Goal: Check status: Check status

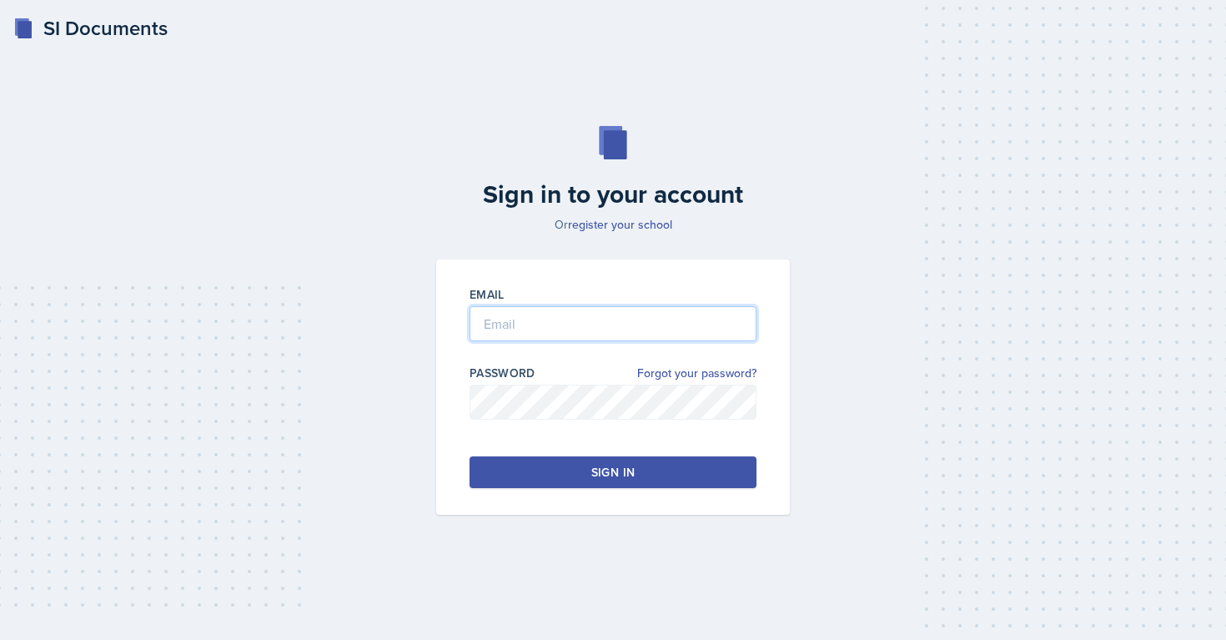
type input "[EMAIL_ADDRESS][PERSON_NAME][DOMAIN_NAME]"
click at [558, 485] on button "Sign in" at bounding box center [612, 472] width 287 height 32
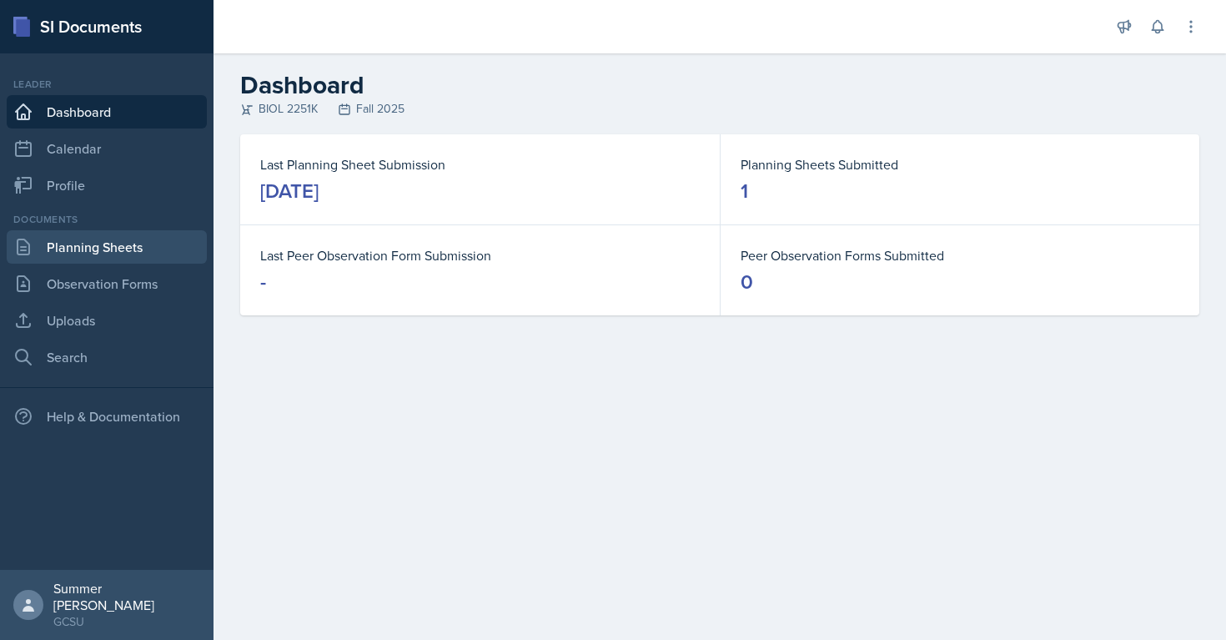
click at [69, 256] on link "Planning Sheets" at bounding box center [107, 246] width 200 height 33
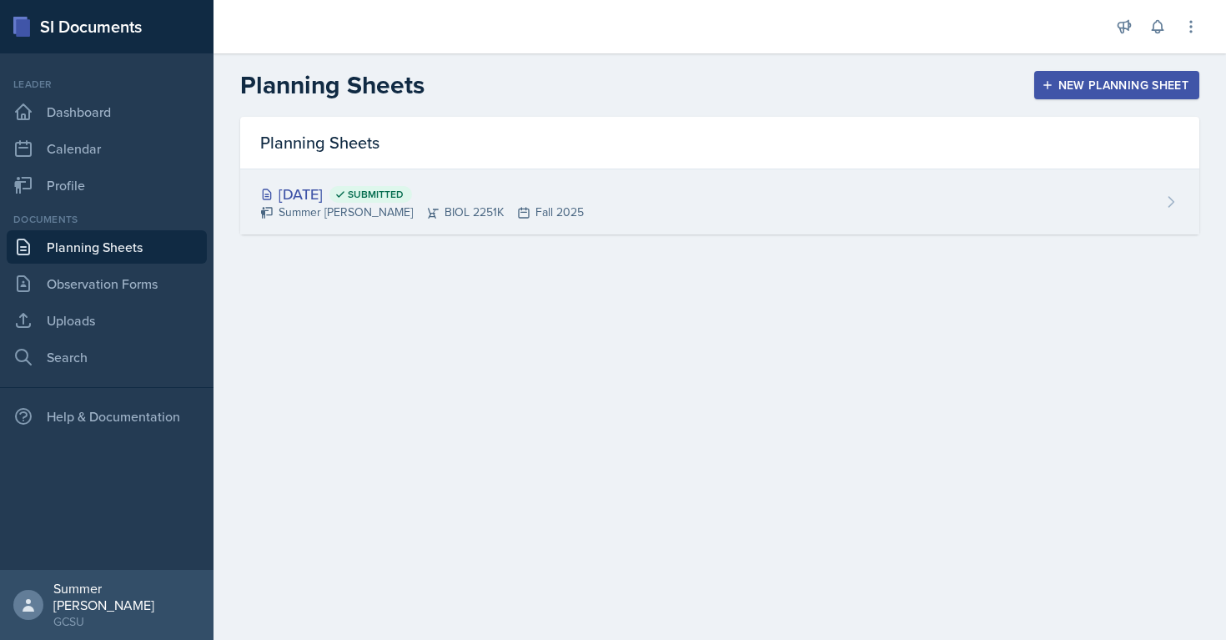
click at [374, 185] on div "[DATE] Submitted" at bounding box center [422, 194] width 324 height 23
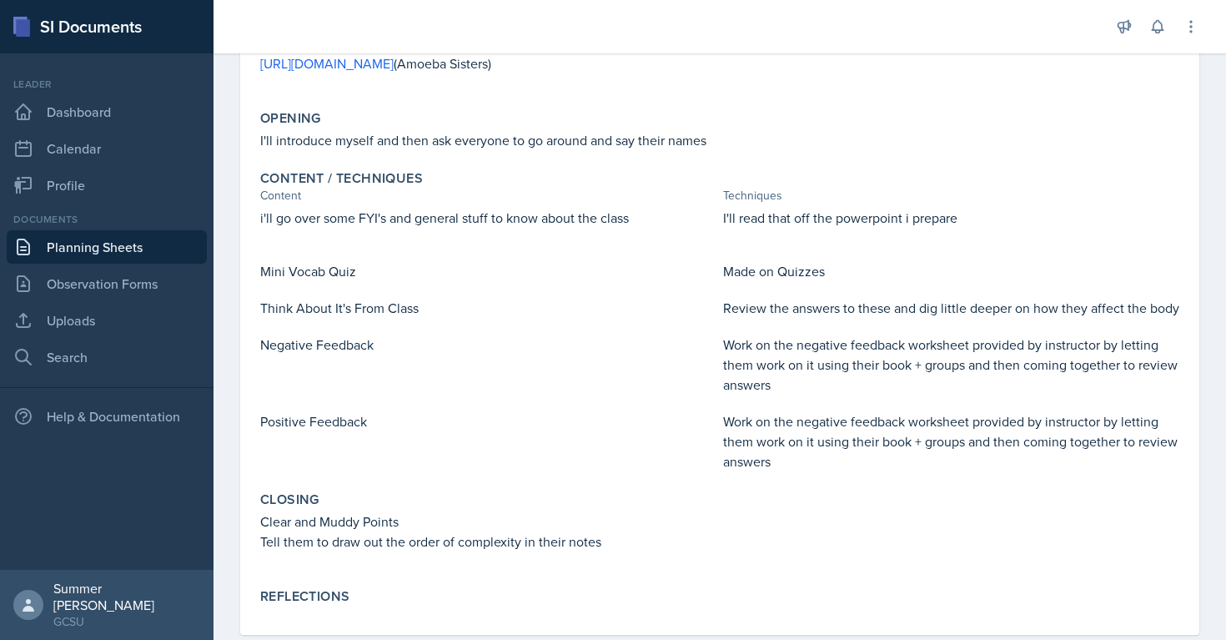
scroll to position [339, 0]
